Goal: Information Seeking & Learning: Learn about a topic

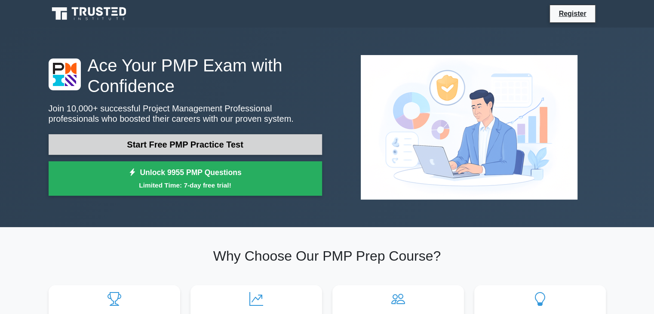
click at [191, 148] on link "Start Free PMP Practice Test" at bounding box center [185, 144] width 273 height 21
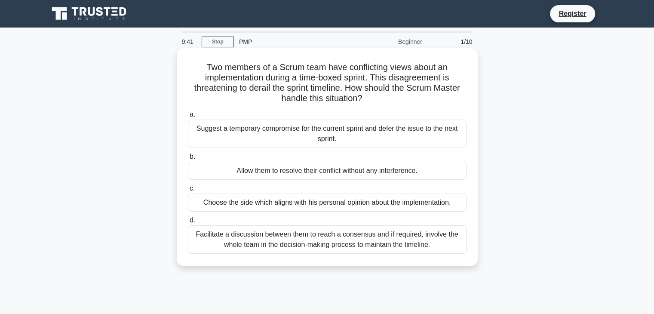
click at [297, 239] on div "Facilitate a discussion between them to reach a consensus and if required, invo…" at bounding box center [327, 239] width 279 height 28
click at [188, 223] on input "d. Facilitate a discussion between them to reach a consensus and if required, i…" at bounding box center [188, 221] width 0 height 6
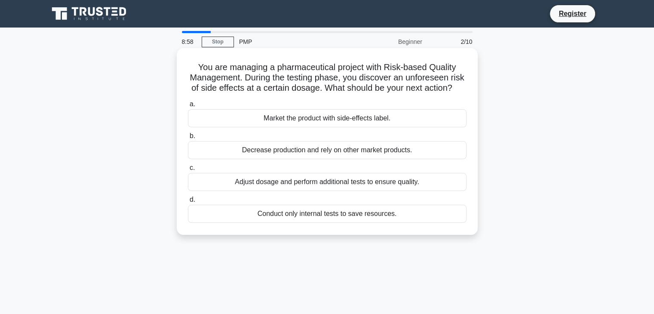
click at [332, 190] on div "Adjust dosage and perform additional tests to ensure quality." at bounding box center [327, 182] width 279 height 18
click at [188, 171] on input "c. Adjust dosage and perform additional tests to ensure quality." at bounding box center [188, 168] width 0 height 6
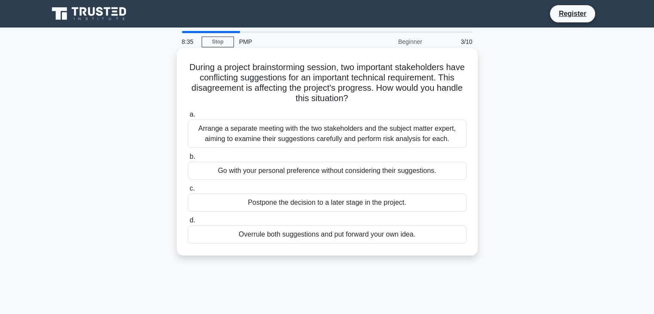
click at [347, 141] on div "Arrange a separate meeting with the two stakeholders and the subject matter exp…" at bounding box center [327, 134] width 279 height 28
click at [188, 117] on input "a. Arrange a separate meeting with the two stakeholders and the subject matter …" at bounding box center [188, 115] width 0 height 6
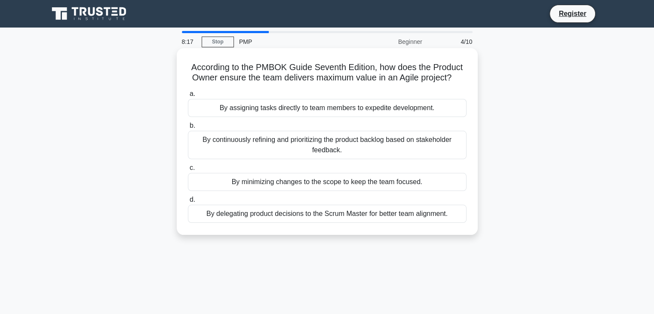
click at [327, 148] on div "By continuously refining and prioritizing the product backlog based on stakehol…" at bounding box center [327, 145] width 279 height 28
click at [188, 129] on input "b. By continuously refining and prioritizing the product backlog based on stake…" at bounding box center [188, 126] width 0 height 6
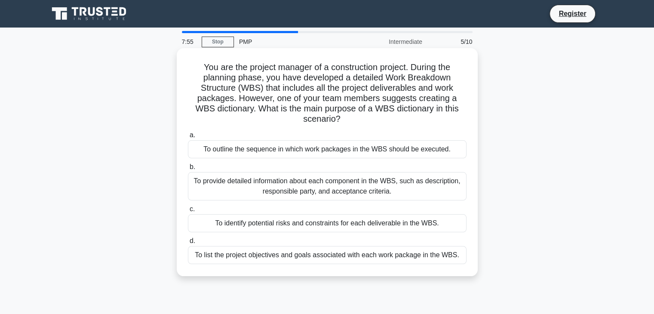
click at [331, 195] on div "To provide detailed information about each component in the WBS, such as descri…" at bounding box center [327, 186] width 279 height 28
click at [188, 170] on input "b. To provide detailed information about each component in the WBS, such as des…" at bounding box center [188, 167] width 0 height 6
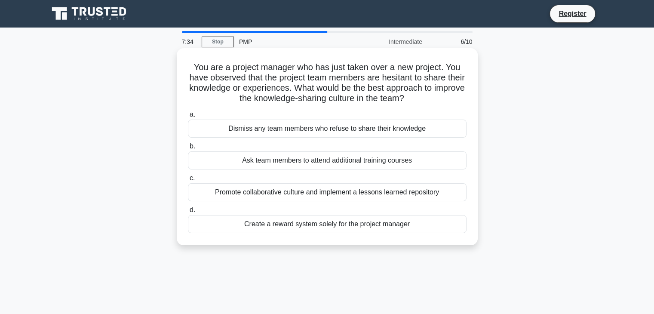
click at [325, 189] on div "Promote collaborative culture and implement a lessons learned repository" at bounding box center [327, 192] width 279 height 18
click at [188, 181] on input "c. Promote collaborative culture and implement a lessons learned repository" at bounding box center [188, 178] width 0 height 6
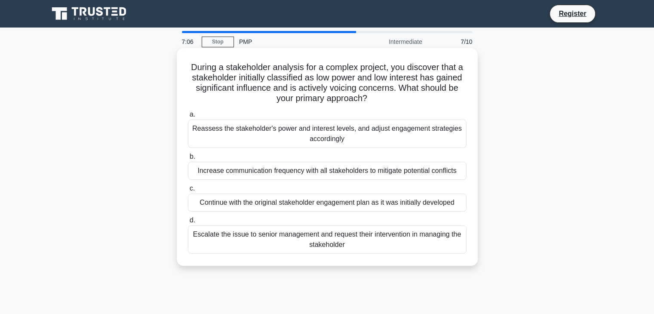
click at [348, 136] on div "Reassess the stakeholder's power and interest levels, and adjust engagement str…" at bounding box center [327, 134] width 279 height 28
click at [188, 117] on input "a. Reassess the stakeholder's power and interest levels, and adjust engagement …" at bounding box center [188, 115] width 0 height 6
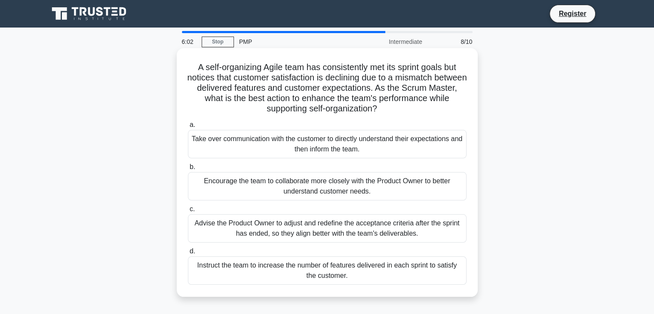
click at [329, 183] on div "Encourage the team to collaborate more closely with the Product Owner to better…" at bounding box center [327, 186] width 279 height 28
click at [188, 170] on input "b. Encourage the team to collaborate more closely with the Product Owner to bet…" at bounding box center [188, 167] width 0 height 6
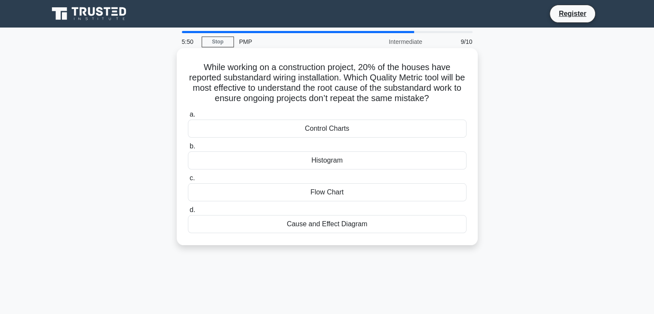
click at [329, 226] on div "Cause and Effect Diagram" at bounding box center [327, 224] width 279 height 18
click at [188, 213] on input "d. Cause and Effect Diagram" at bounding box center [188, 210] width 0 height 6
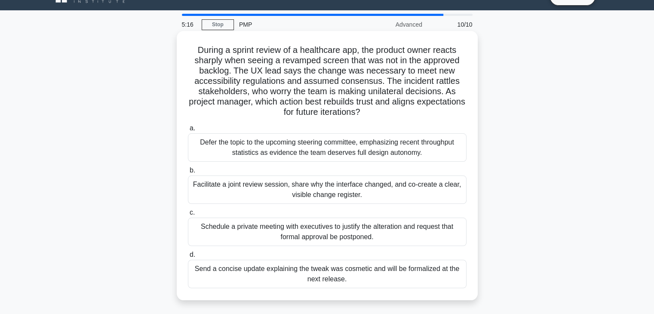
scroll to position [19, 0]
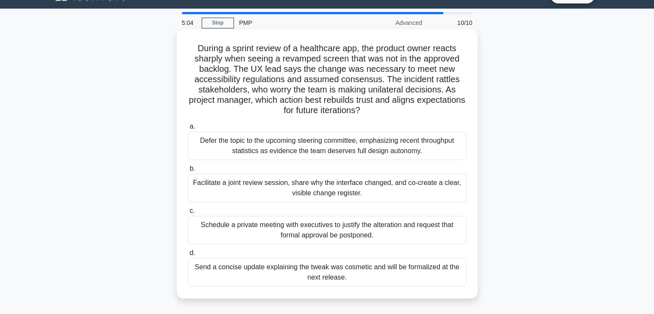
click at [341, 187] on div "Facilitate a joint review session, share why the interface changed, and co-crea…" at bounding box center [327, 188] width 279 height 28
click at [188, 172] on input "b. Facilitate a joint review session, share why the interface changed, and co-c…" at bounding box center [188, 169] width 0 height 6
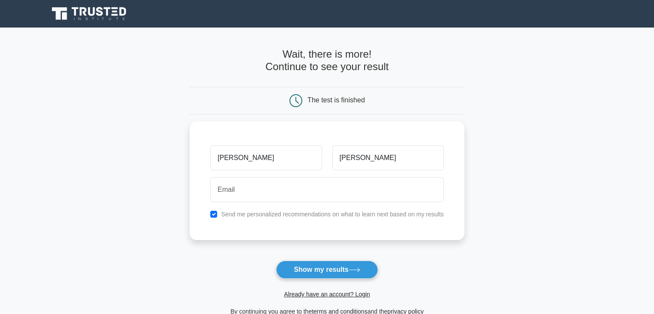
type input "[PERSON_NAME]"
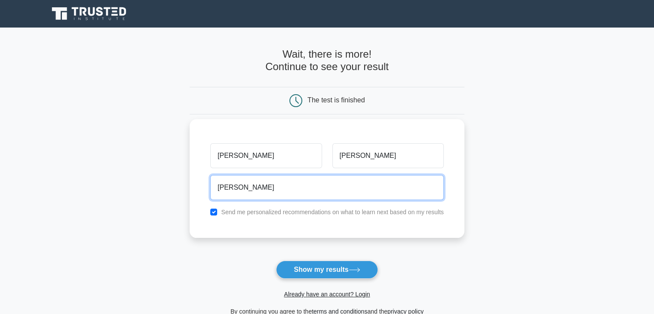
type input "[EMAIL_ADDRESS][DOMAIN_NAME]"
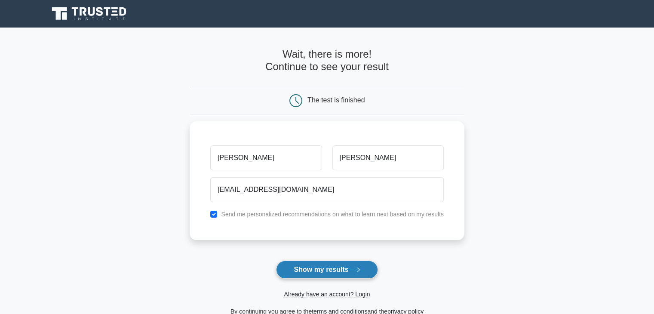
click at [330, 267] on button "Show my results" at bounding box center [326, 270] width 101 height 18
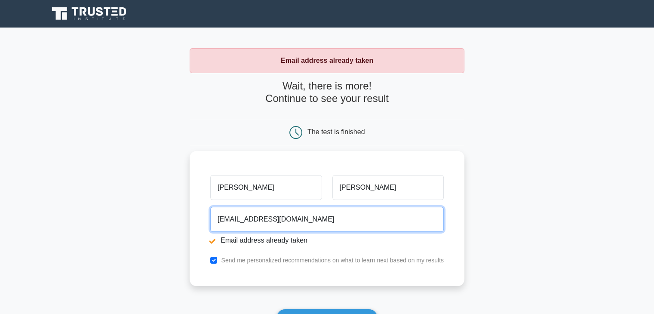
click at [311, 222] on input "[EMAIL_ADDRESS][DOMAIN_NAME]" at bounding box center [326, 219] width 233 height 25
type input "ishan.paul@roimich.com"
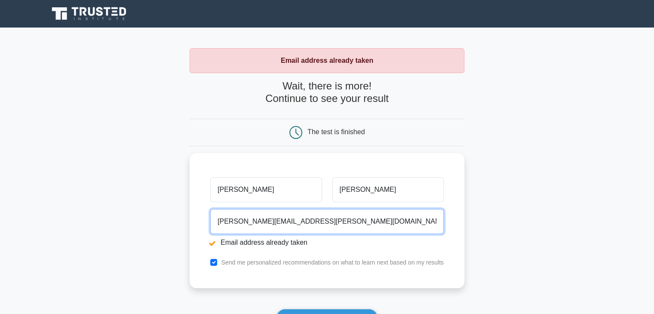
scroll to position [17, 0]
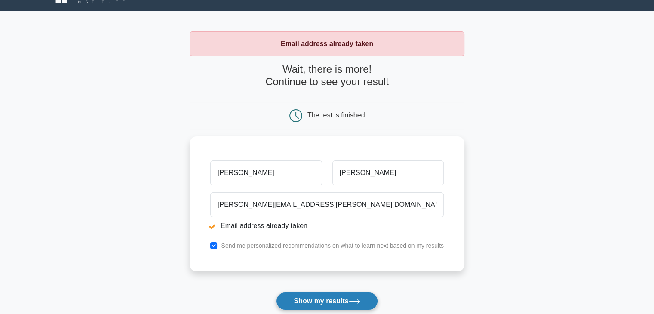
click at [312, 299] on button "Show my results" at bounding box center [326, 301] width 101 height 18
